Goal: Task Accomplishment & Management: Manage account settings

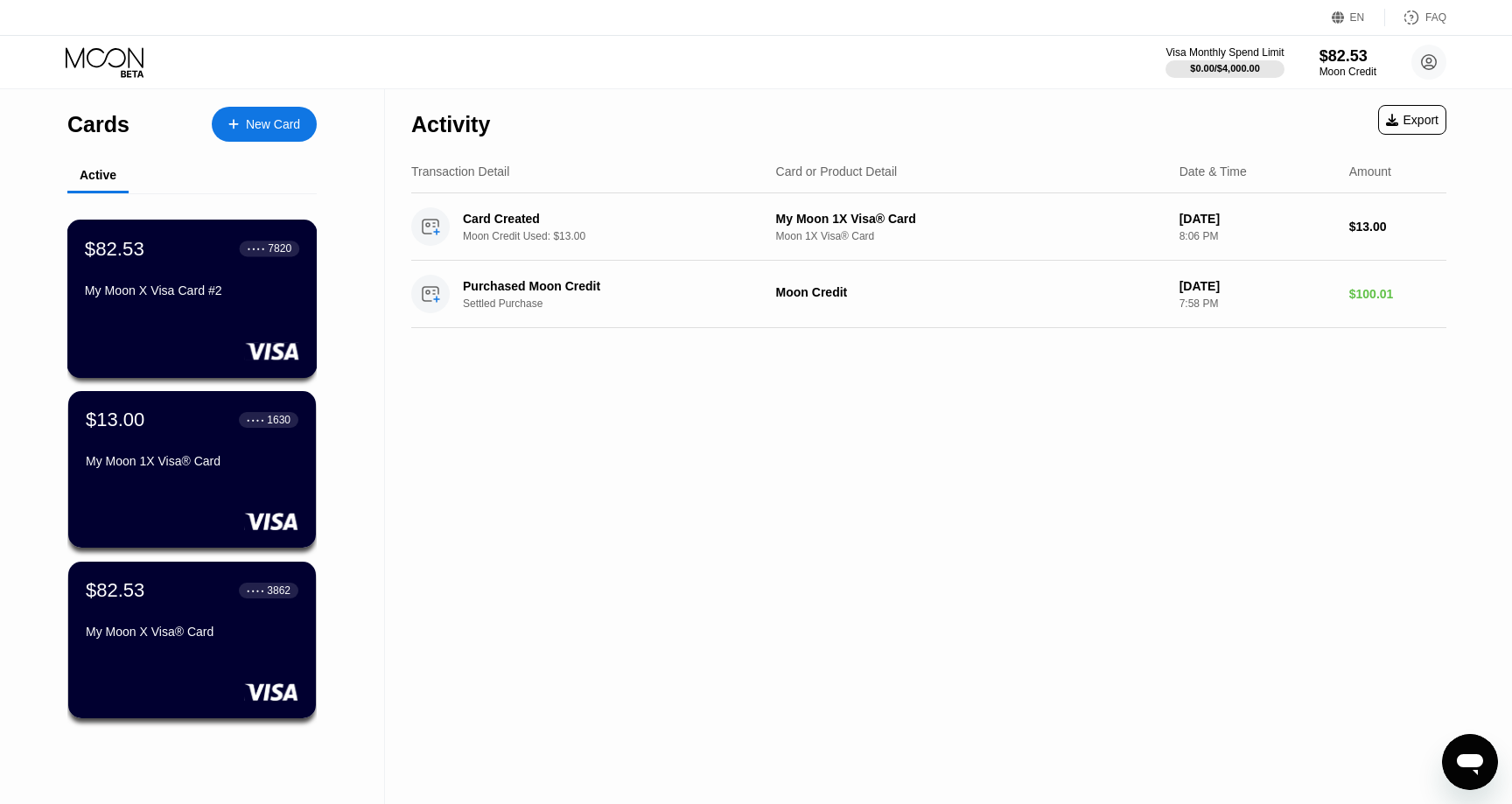
click at [211, 329] on div "$82.53 ● ● ● ● 7820 My Moon X Visa Card #2" at bounding box center [192, 298] width 251 height 159
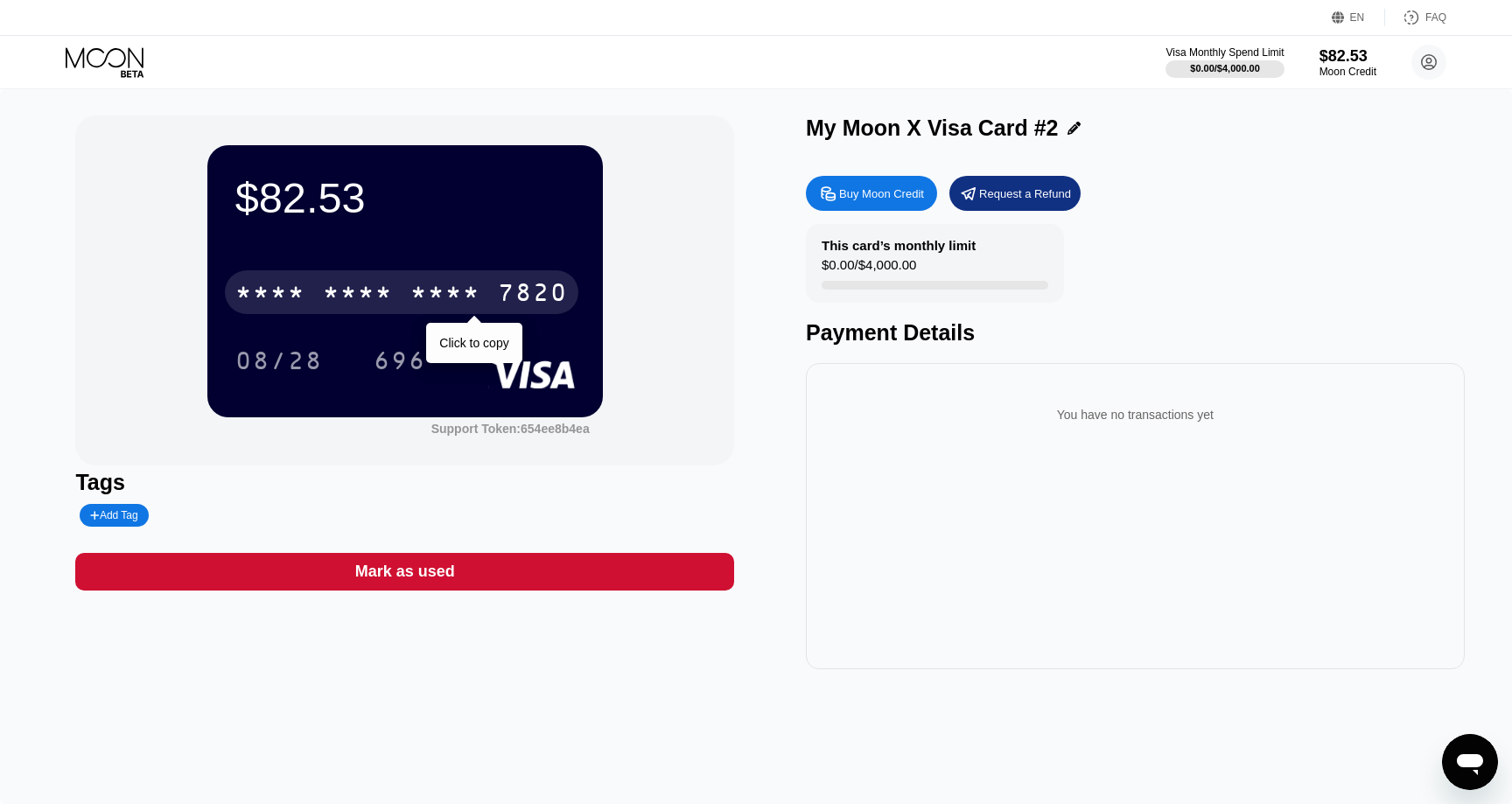
click at [520, 294] on div "7820" at bounding box center [533, 295] width 70 height 28
